Goal: Find specific page/section

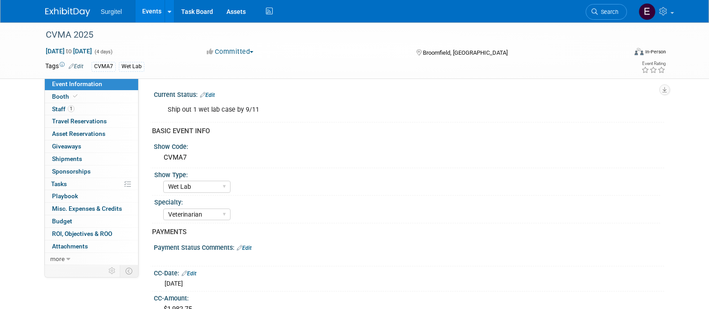
select select "Wet Lab"
select select "Veterinarian"
select select "Rewards - 12003"
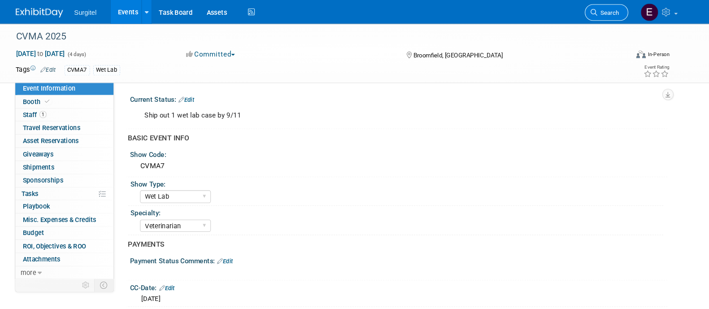
click at [599, 14] on span "Search" at bounding box center [608, 12] width 21 height 7
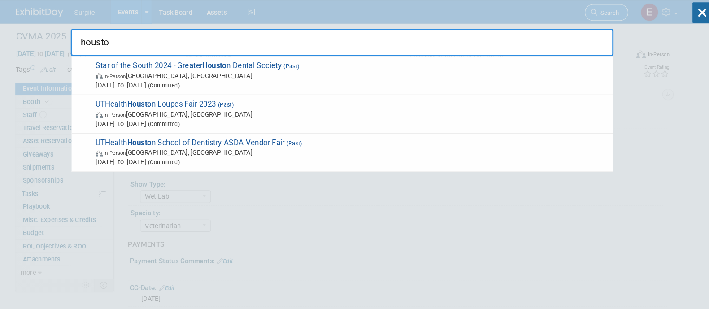
type input "[GEOGRAPHIC_DATA]"
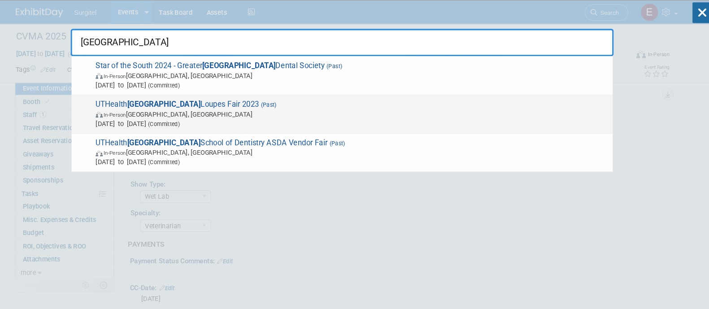
click at [335, 116] on span "[DATE] to [DATE] (Committed)" at bounding box center [364, 117] width 487 height 9
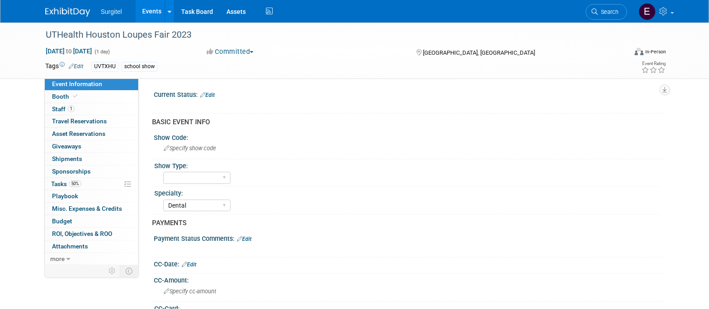
select select "Dental"
